Goal: Participate in discussion

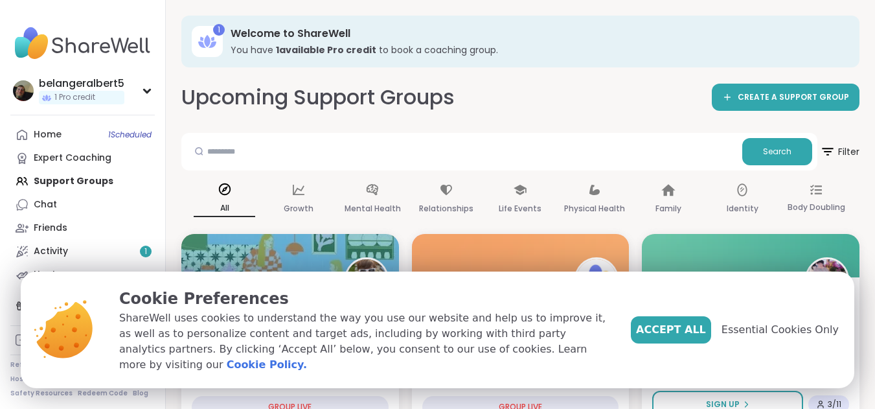
click at [334, 269] on div at bounding box center [290, 255] width 218 height 43
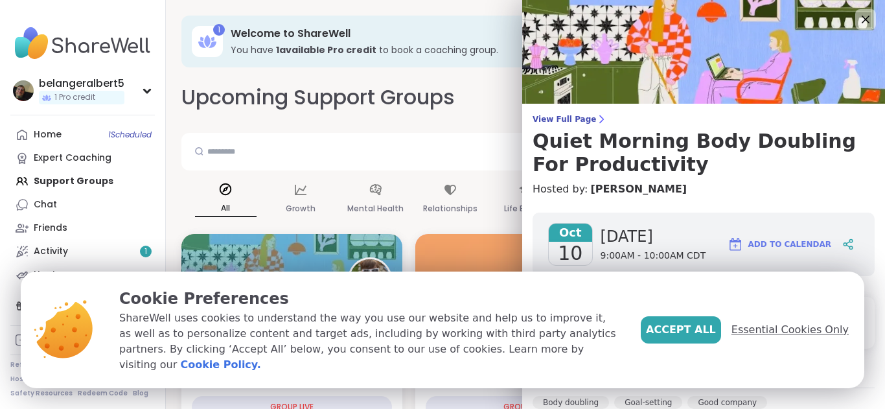
click at [766, 334] on span "Essential Cookies Only" at bounding box center [789, 330] width 117 height 16
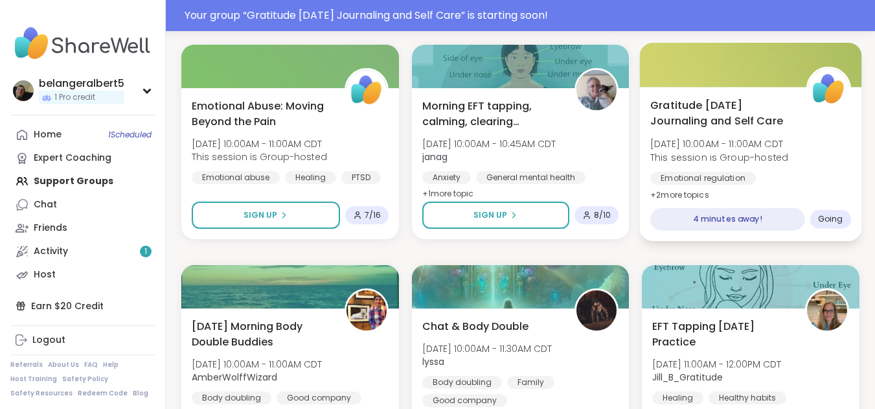
scroll to position [472, 0]
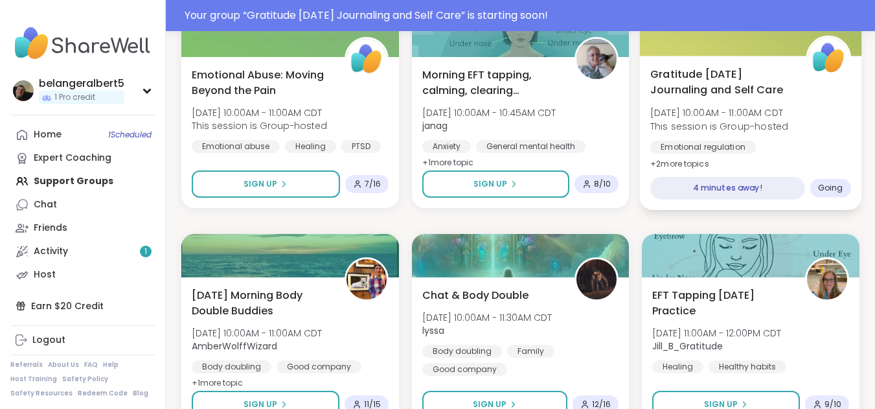
click at [713, 190] on div "4 minutes away!" at bounding box center [727, 188] width 154 height 23
click at [770, 112] on span "[DATE] 10:00AM - 11:00AM CDT" at bounding box center [719, 112] width 138 height 13
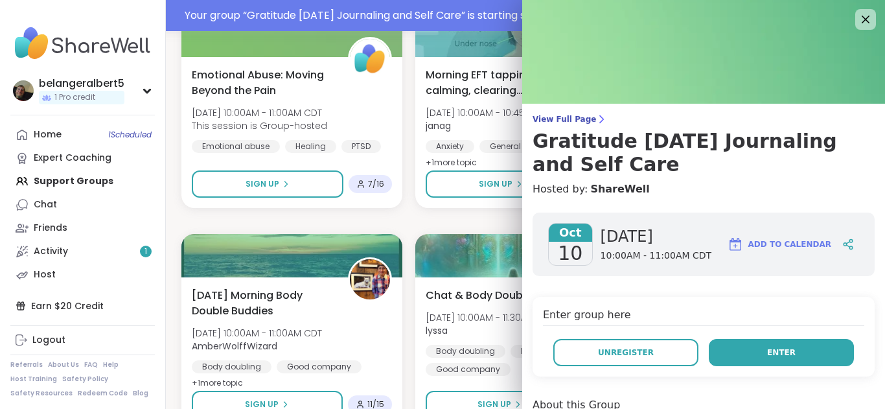
click at [749, 349] on button "Enter" at bounding box center [781, 352] width 145 height 27
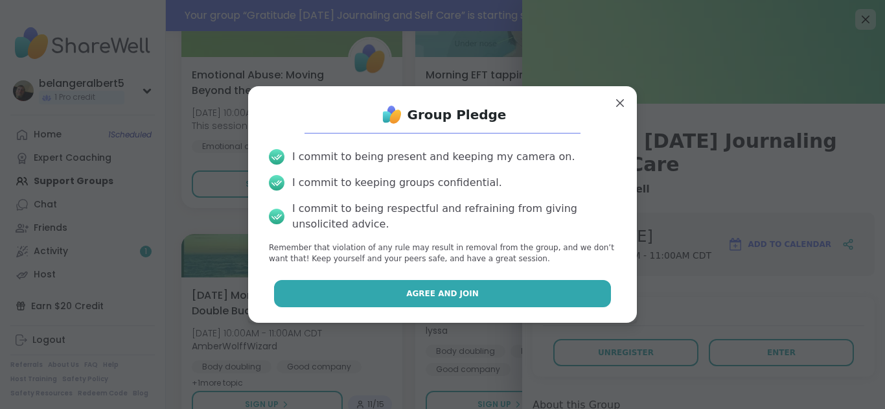
click at [510, 281] on button "Agree and Join" at bounding box center [443, 293] width 338 height 27
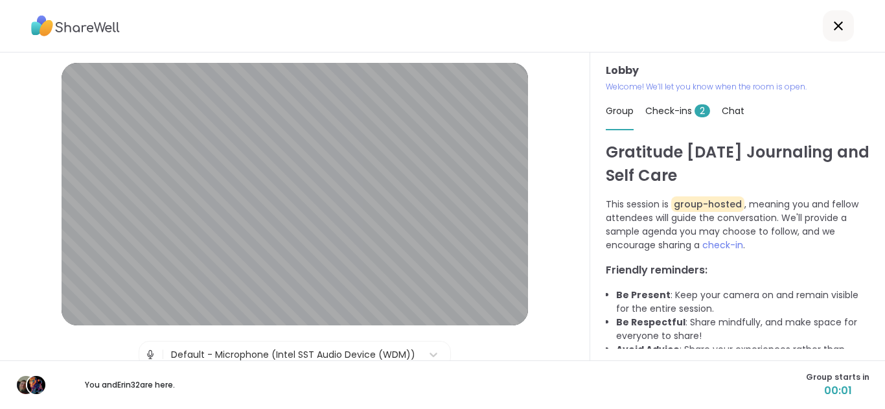
click at [144, 351] on img at bounding box center [150, 354] width 12 height 26
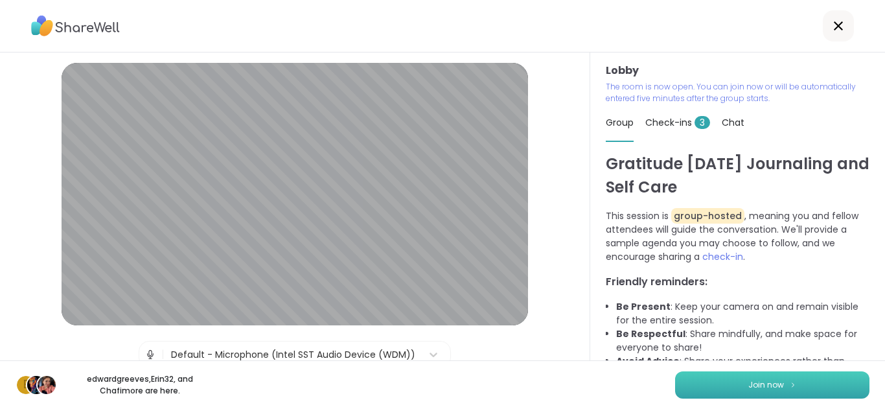
click at [691, 376] on button "Join now" at bounding box center [772, 384] width 194 height 27
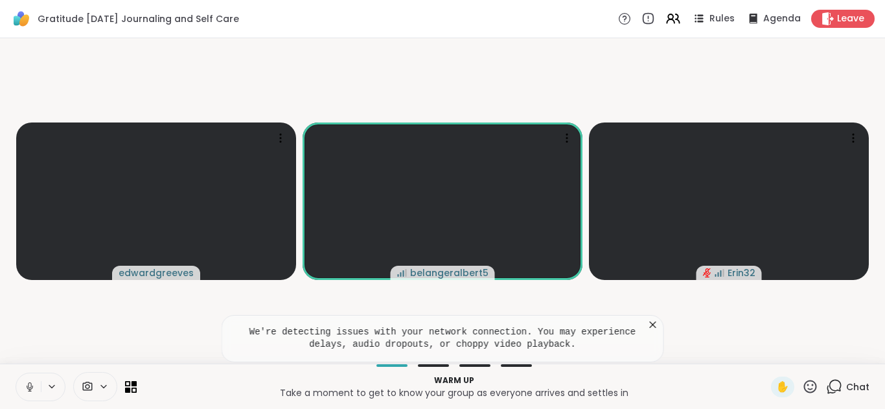
click at [851, 385] on span "Chat" at bounding box center [857, 386] width 23 height 13
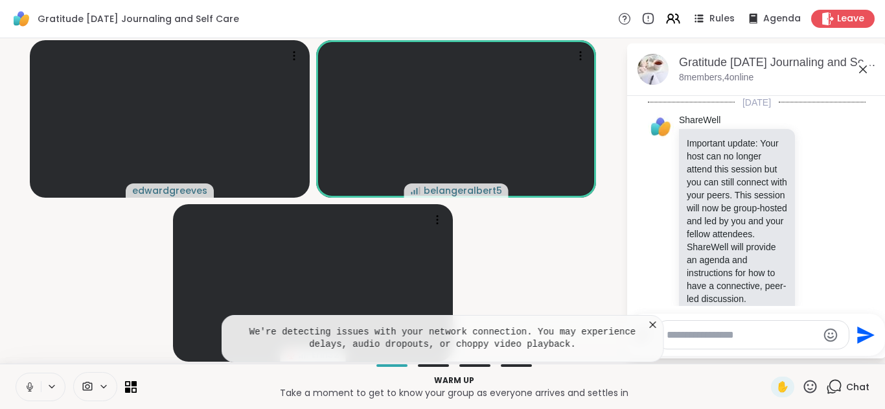
scroll to position [67, 0]
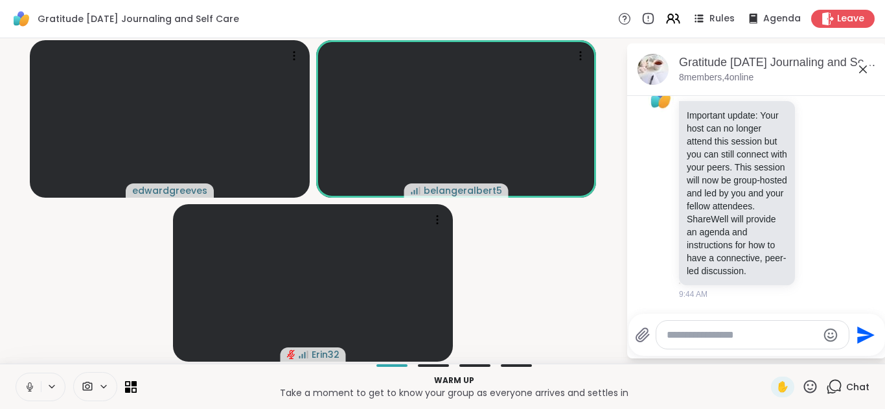
click at [690, 338] on textarea "Type your message" at bounding box center [742, 334] width 151 height 13
type textarea "**********"
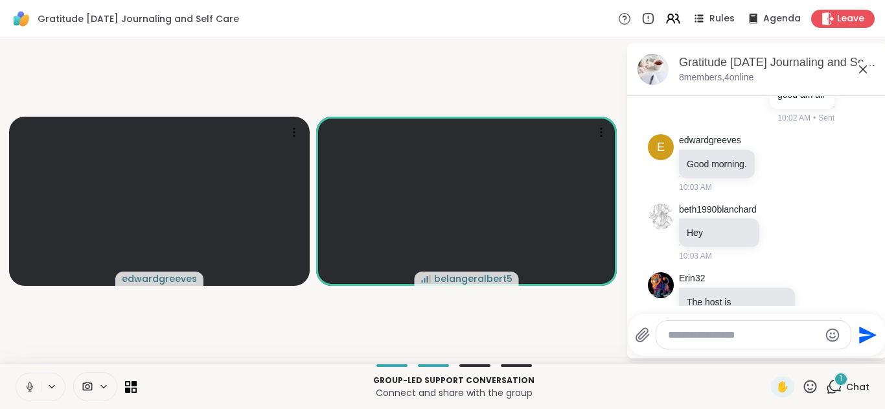
scroll to position [420, 0]
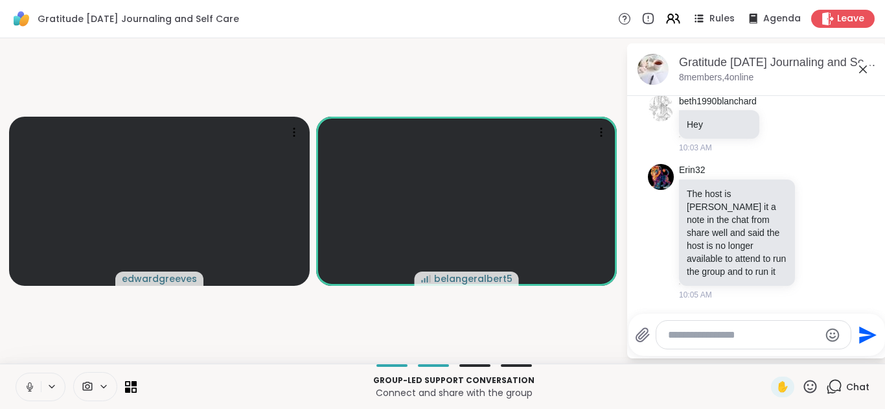
click at [32, 387] on icon at bounding box center [30, 387] width 12 height 12
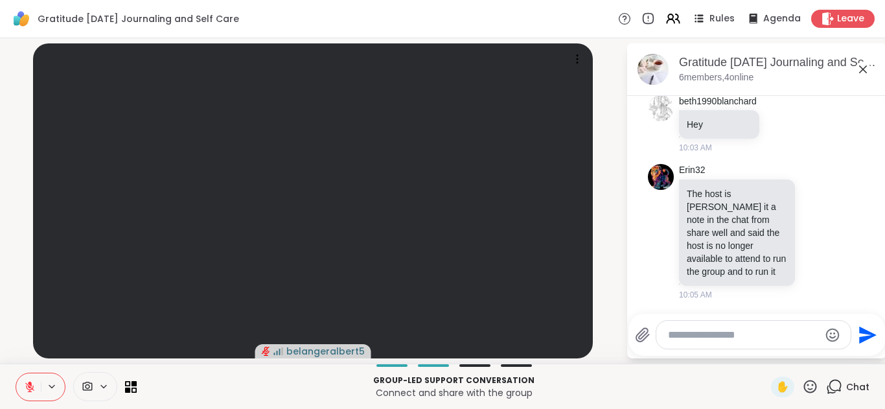
click at [709, 330] on textarea "Type your message" at bounding box center [743, 334] width 151 height 13
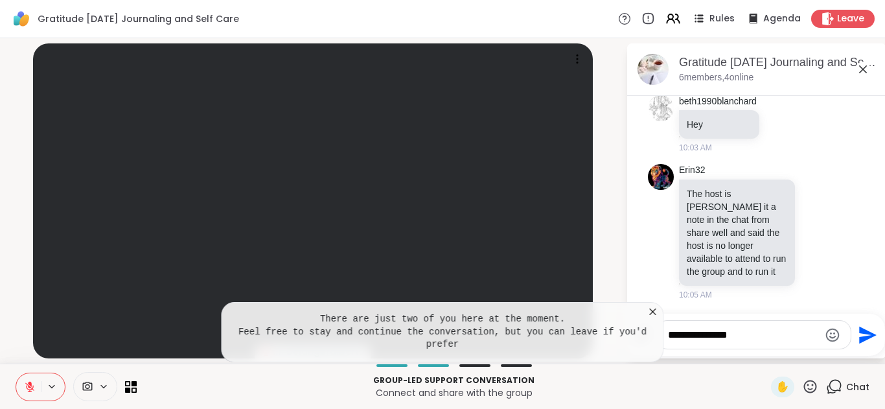
type textarea "**********"
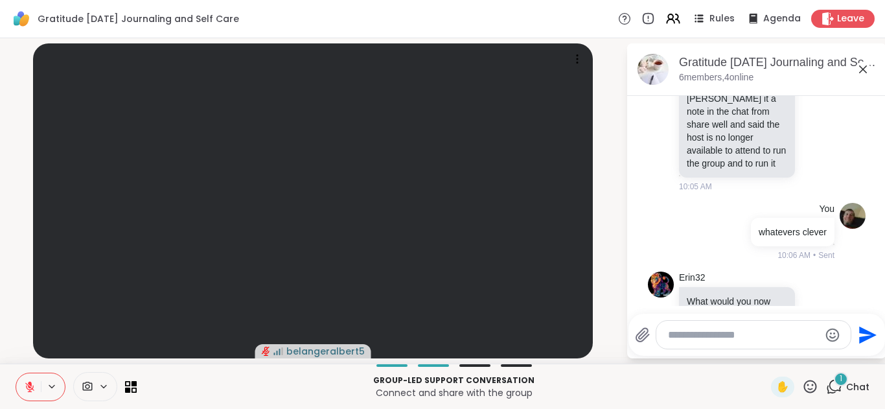
scroll to position [584, 0]
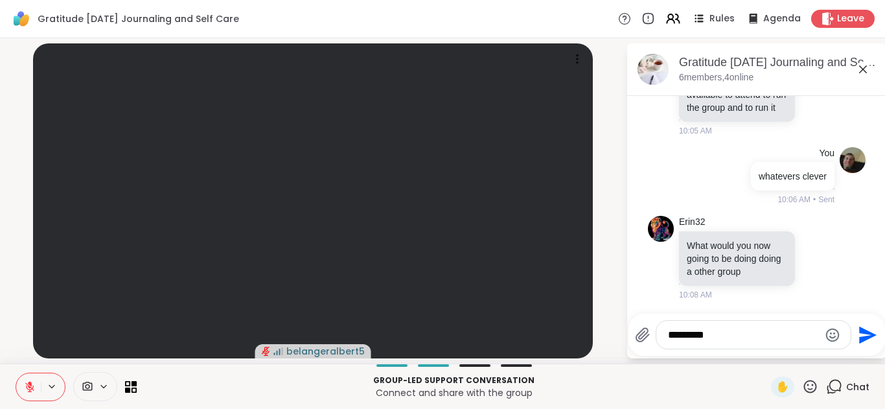
type textarea "**********"
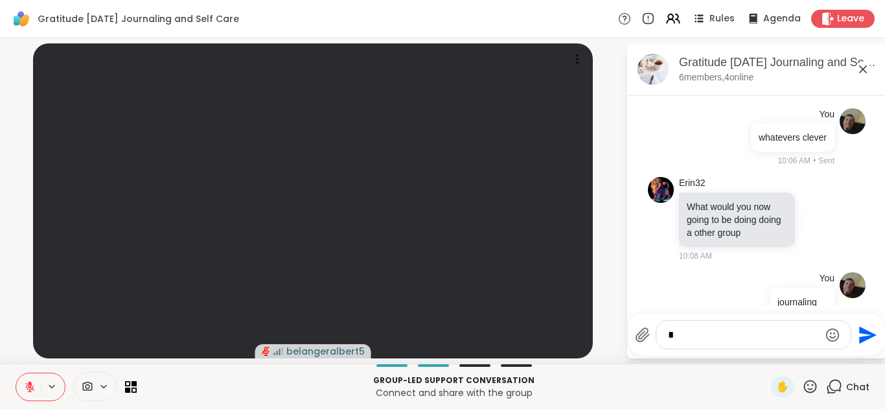
scroll to position [654, 0]
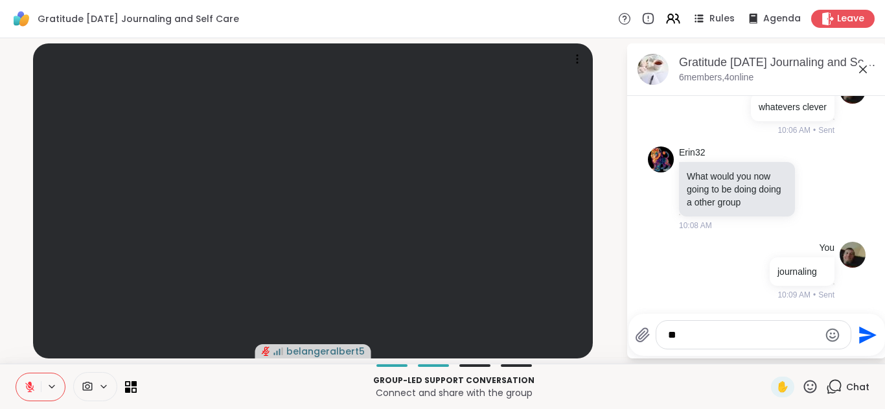
type textarea "*"
type textarea "**********"
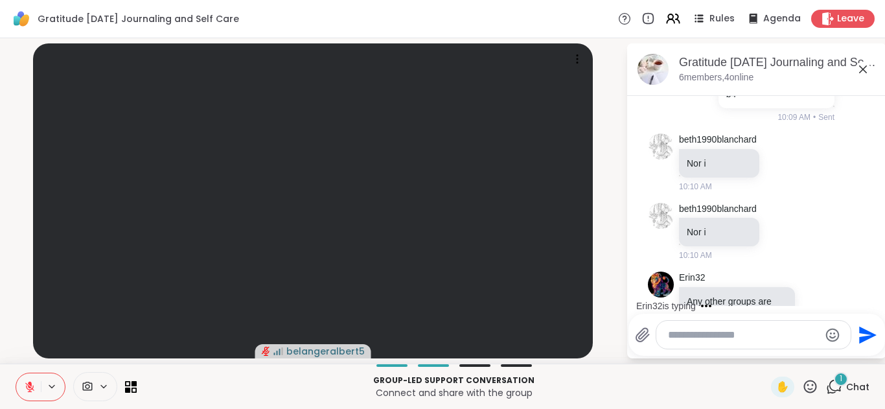
scroll to position [994, 0]
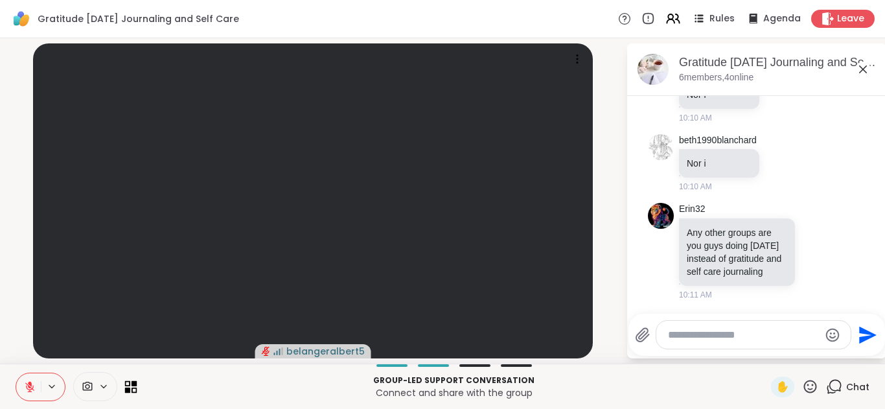
click at [133, 389] on icon at bounding box center [131, 386] width 12 height 12
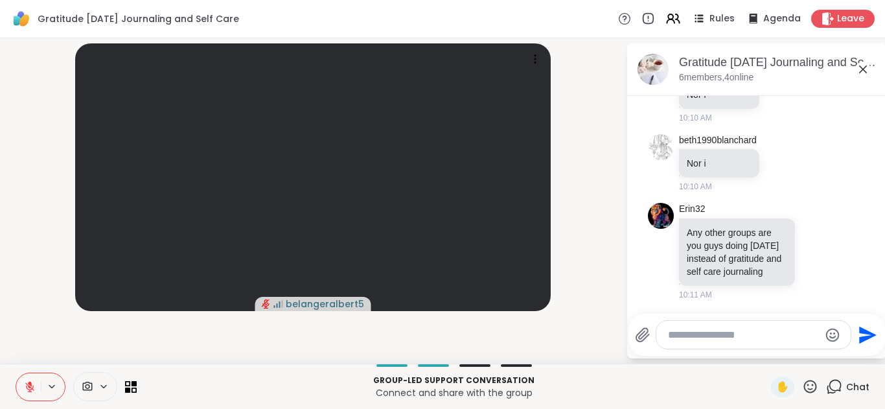
click at [723, 334] on textarea "Type your message" at bounding box center [743, 334] width 151 height 13
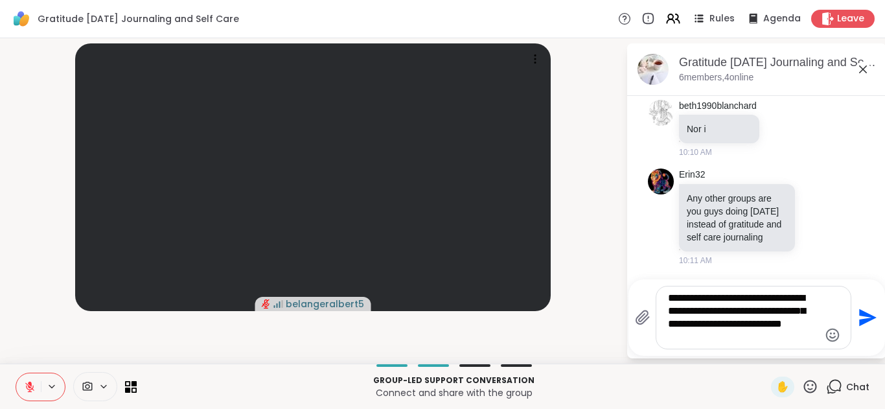
type textarea "**********"
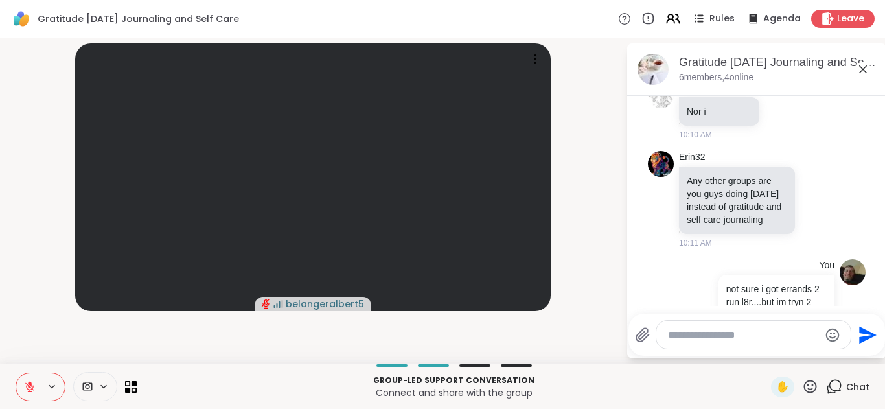
scroll to position [1116, 0]
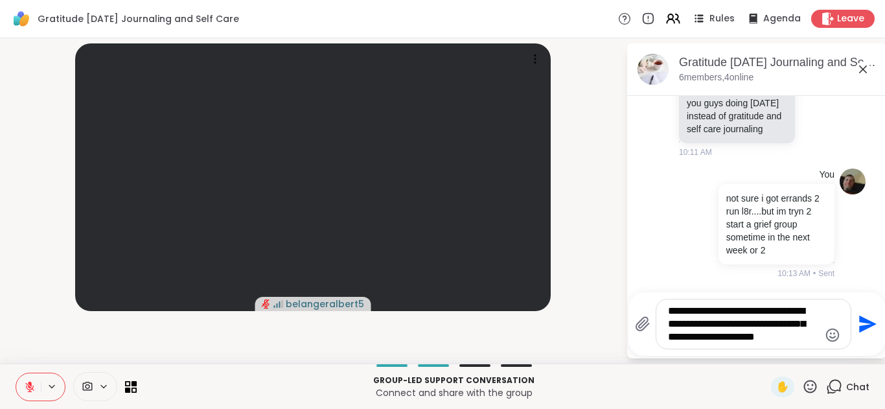
type textarea "**********"
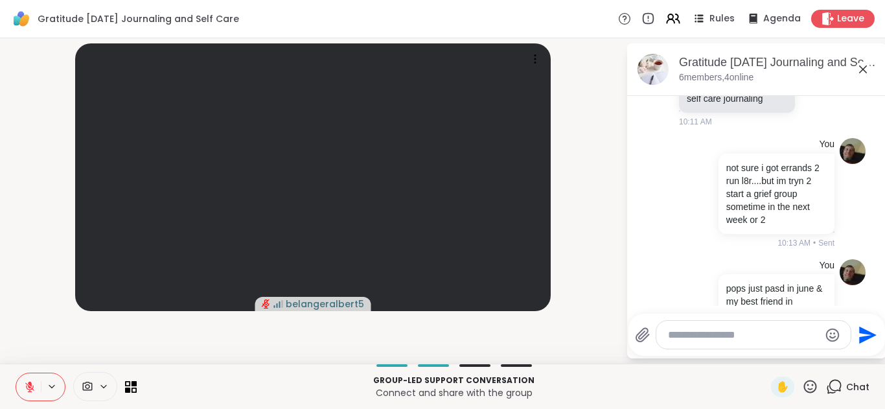
scroll to position [1236, 0]
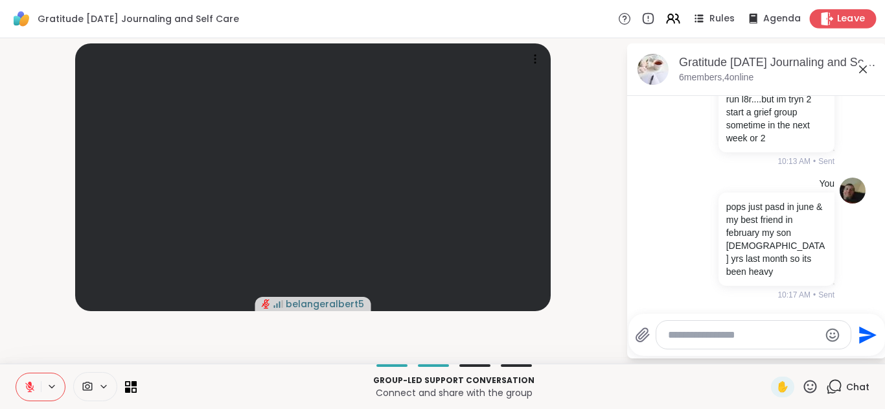
click at [838, 14] on span "Leave" at bounding box center [851, 19] width 29 height 14
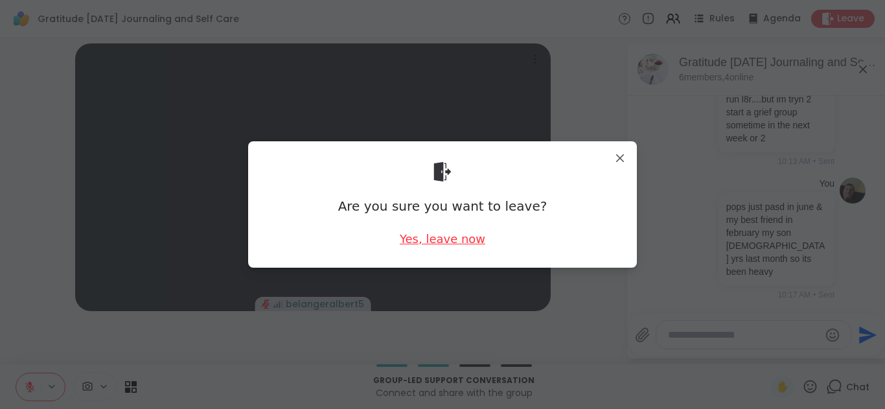
click at [468, 238] on div "Yes, leave now" at bounding box center [443, 239] width 86 height 16
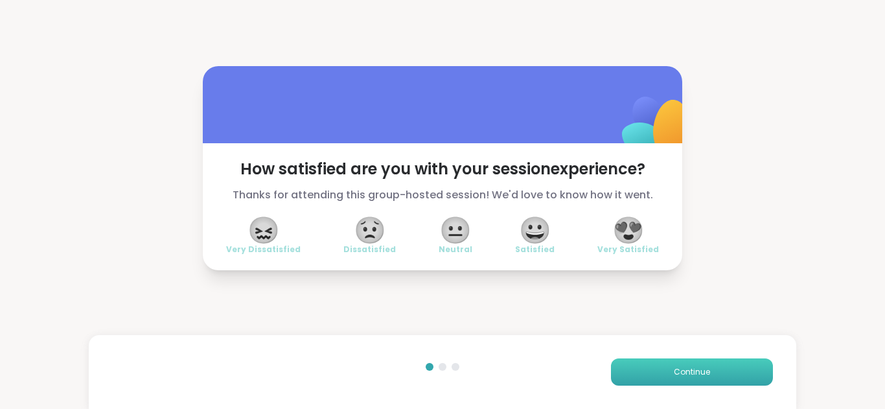
click at [636, 365] on button "Continue" at bounding box center [692, 371] width 162 height 27
